Goal: Information Seeking & Learning: Learn about a topic

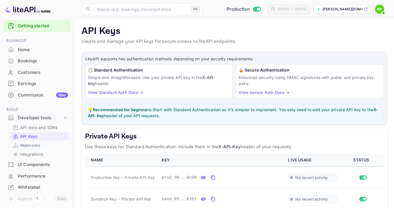
click at [26, 144] on p "Webhooks" at bounding box center [30, 145] width 20 height 6
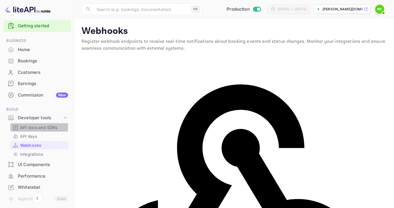
click at [30, 126] on p "API docs and SDKs" at bounding box center [38, 127] width 37 height 6
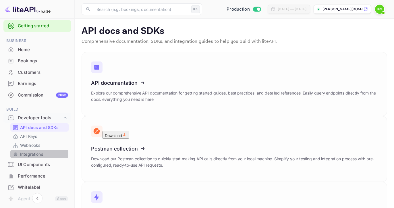
click at [23, 153] on p "Integrations" at bounding box center [31, 154] width 23 height 6
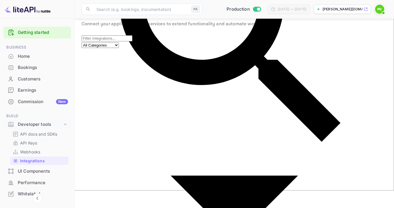
click at [24, 54] on div "Home" at bounding box center [43, 56] width 50 height 7
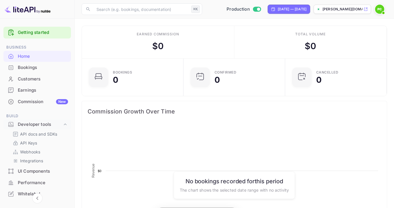
scroll to position [93, 98]
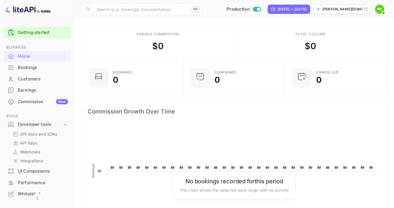
click at [367, 9] on icon at bounding box center [365, 9] width 4 height 4
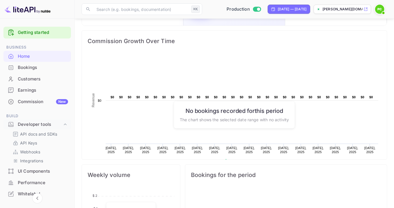
scroll to position [0, 0]
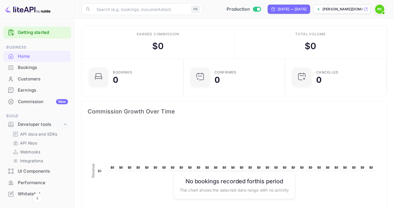
click at [26, 101] on div "Commission New" at bounding box center [43, 101] width 50 height 7
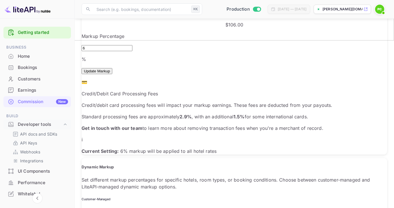
scroll to position [176, 0]
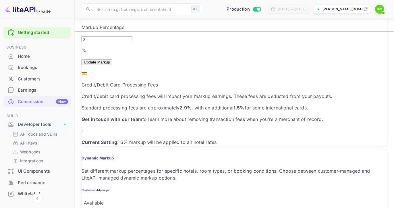
click at [28, 133] on p "API docs and SDKs" at bounding box center [38, 134] width 37 height 6
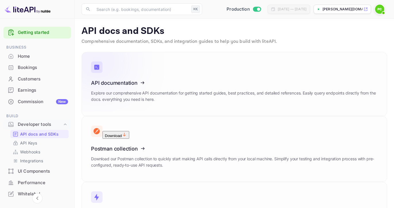
click at [140, 81] on icon at bounding box center [126, 81] width 89 height 59
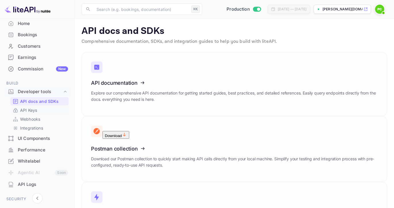
scroll to position [33, 0]
click at [31, 111] on p "API Keys" at bounding box center [28, 110] width 17 height 6
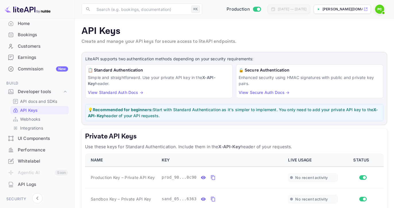
click at [109, 92] on link "View Standard Auth Docs →" at bounding box center [115, 92] width 55 height 5
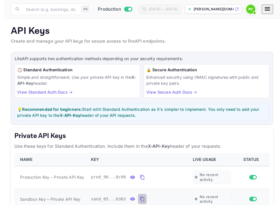
click at [140, 200] on icon "private api keys table" at bounding box center [142, 199] width 4 height 5
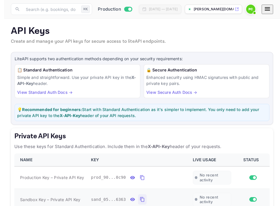
click at [140, 198] on icon "private api keys table" at bounding box center [142, 199] width 4 height 5
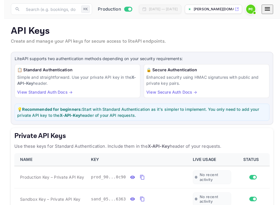
click at [239, 10] on icon at bounding box center [237, 9] width 4 height 4
click at [53, 8] on input "text" at bounding box center [50, 8] width 57 height 11
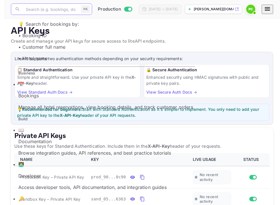
click at [28, 104] on p "Manage all hotel reservations, view booking details, and track customer orders" at bounding box center [106, 107] width 177 height 7
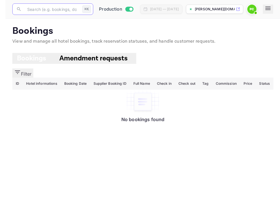
click at [240, 9] on icon at bounding box center [238, 9] width 4 height 4
click at [271, 9] on icon "button" at bounding box center [267, 8] width 5 height 3
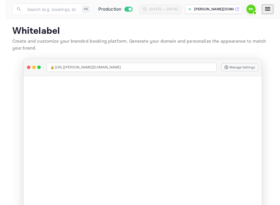
scroll to position [24, 0]
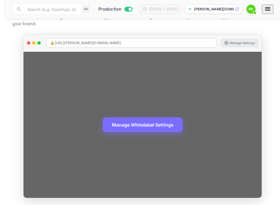
click at [231, 42] on button "Manage Settings" at bounding box center [239, 43] width 37 height 8
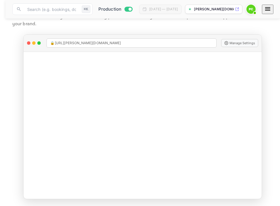
click at [271, 10] on icon "button" at bounding box center [267, 8] width 7 height 7
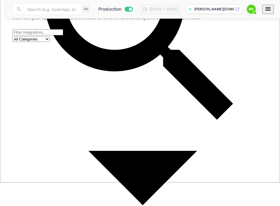
scroll to position [32, 0]
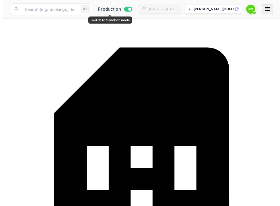
click at [124, 8] on input "Switch to Sandbox mode" at bounding box center [129, 9] width 11 height 4
checkbox input "false"
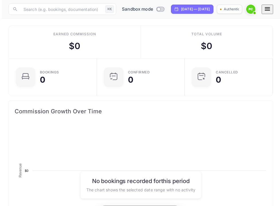
scroll to position [93, 130]
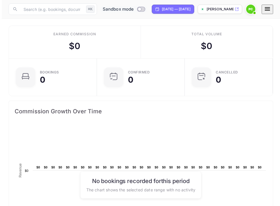
click at [239, 8] on icon at bounding box center [237, 9] width 4 height 4
click at [271, 8] on icon "button" at bounding box center [267, 8] width 7 height 7
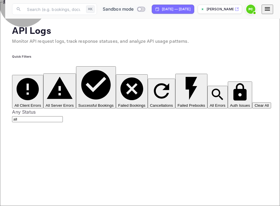
click at [33, 75] on button "All Client Errors" at bounding box center [27, 92] width 31 height 34
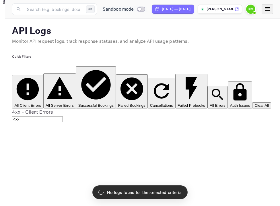
type input "4xx,5xx"
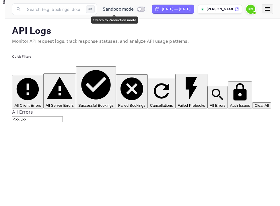
click at [134, 9] on input "Switch to Production mode" at bounding box center [139, 9] width 11 height 4
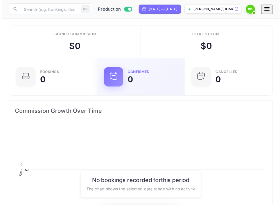
scroll to position [93, 130]
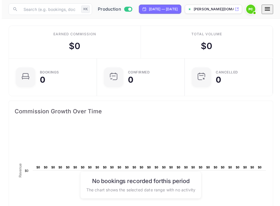
click at [271, 9] on icon "button" at bounding box center [267, 8] width 7 height 7
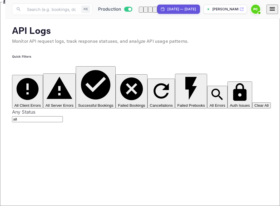
click at [276, 10] on icon "button" at bounding box center [272, 8] width 7 height 7
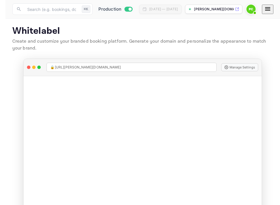
click at [271, 10] on icon "button" at bounding box center [267, 8] width 7 height 7
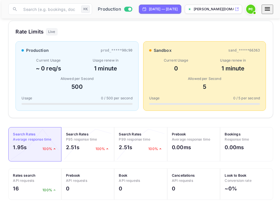
scroll to position [97, 1]
click at [92, 91] on div "500" at bounding box center [77, 87] width 111 height 9
click at [206, 91] on div "5" at bounding box center [204, 87] width 111 height 9
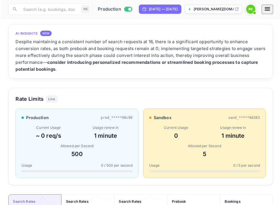
scroll to position [0, 1]
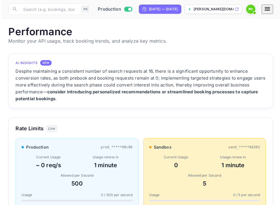
drag, startPoint x: 241, startPoint y: 34, endPoint x: 189, endPoint y: 34, distance: 51.3
click at [189, 34] on h1 "Performance" at bounding box center [140, 32] width 265 height 12
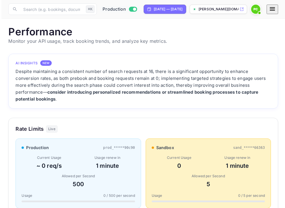
scroll to position [148, 271]
click at [275, 9] on icon "button" at bounding box center [272, 8] width 7 height 7
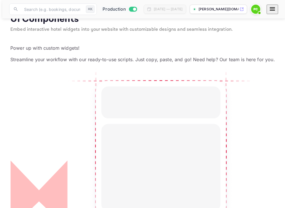
scroll to position [11, 0]
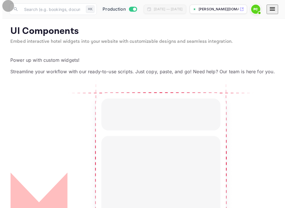
click at [275, 10] on icon "button" at bounding box center [272, 8] width 7 height 7
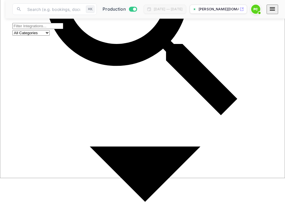
scroll to position [30, 0]
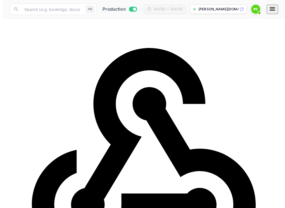
scroll to position [9, 0]
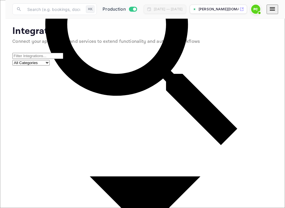
click at [50, 60] on select "All Categories Developer Tools Travel Services Payment Systems" at bounding box center [30, 62] width 37 height 5
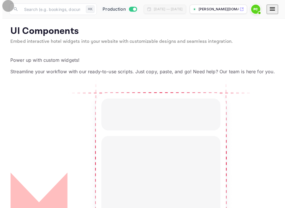
click at [275, 10] on icon "button" at bounding box center [272, 8] width 7 height 7
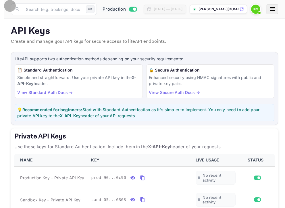
click at [275, 7] on icon "button" at bounding box center [271, 8] width 5 height 3
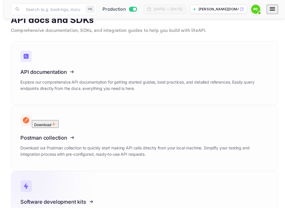
scroll to position [11, 0]
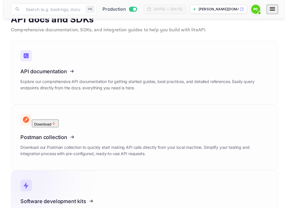
click at [79, 170] on icon at bounding box center [55, 199] width 89 height 59
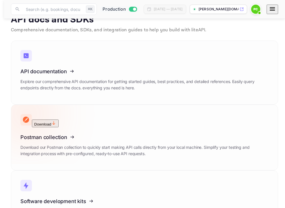
click at [100, 105] on icon at bounding box center [55, 134] width 89 height 59
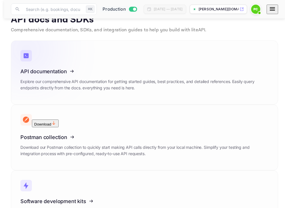
scroll to position [0, 0]
